Goal: Task Accomplishment & Management: Manage account settings

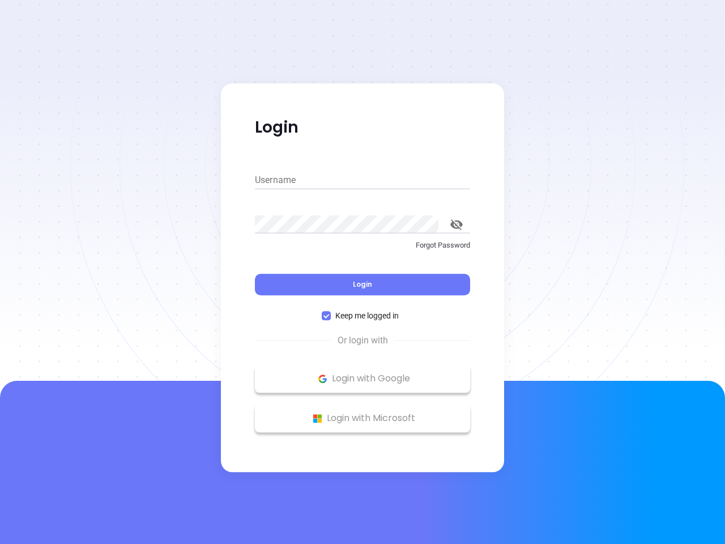
click at [363, 272] on div "Login" at bounding box center [362, 277] width 215 height 35
click at [363, 180] on input "Username" at bounding box center [362, 180] width 215 height 18
click at [457, 224] on icon "toggle password visibility" at bounding box center [456, 224] width 12 height 11
click at [363, 284] on span "Login" at bounding box center [362, 284] width 19 height 10
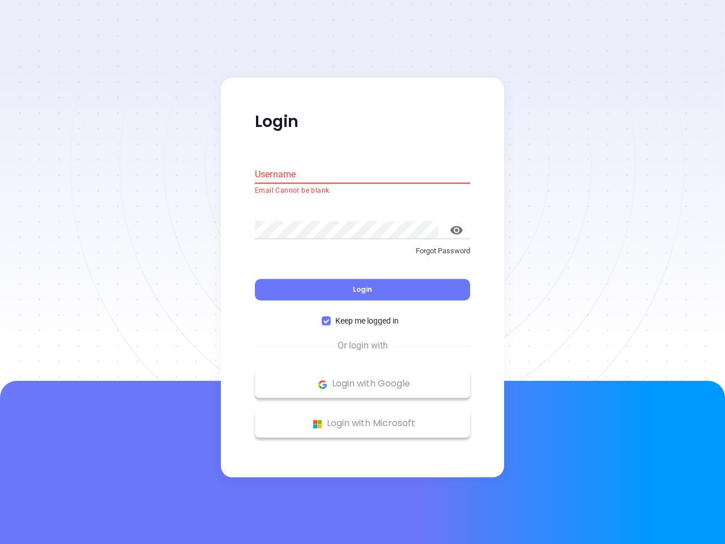
click at [363, 316] on span "Keep me logged in" at bounding box center [367, 321] width 73 height 12
click at [331, 317] on input "Keep me logged in" at bounding box center [326, 321] width 9 height 9
checkbox input "false"
click at [363, 378] on p "Login with Google" at bounding box center [363, 384] width 204 height 17
click at [363, 418] on p "Login with Microsoft" at bounding box center [363, 423] width 204 height 17
